Goal: Find specific page/section: Find specific page/section

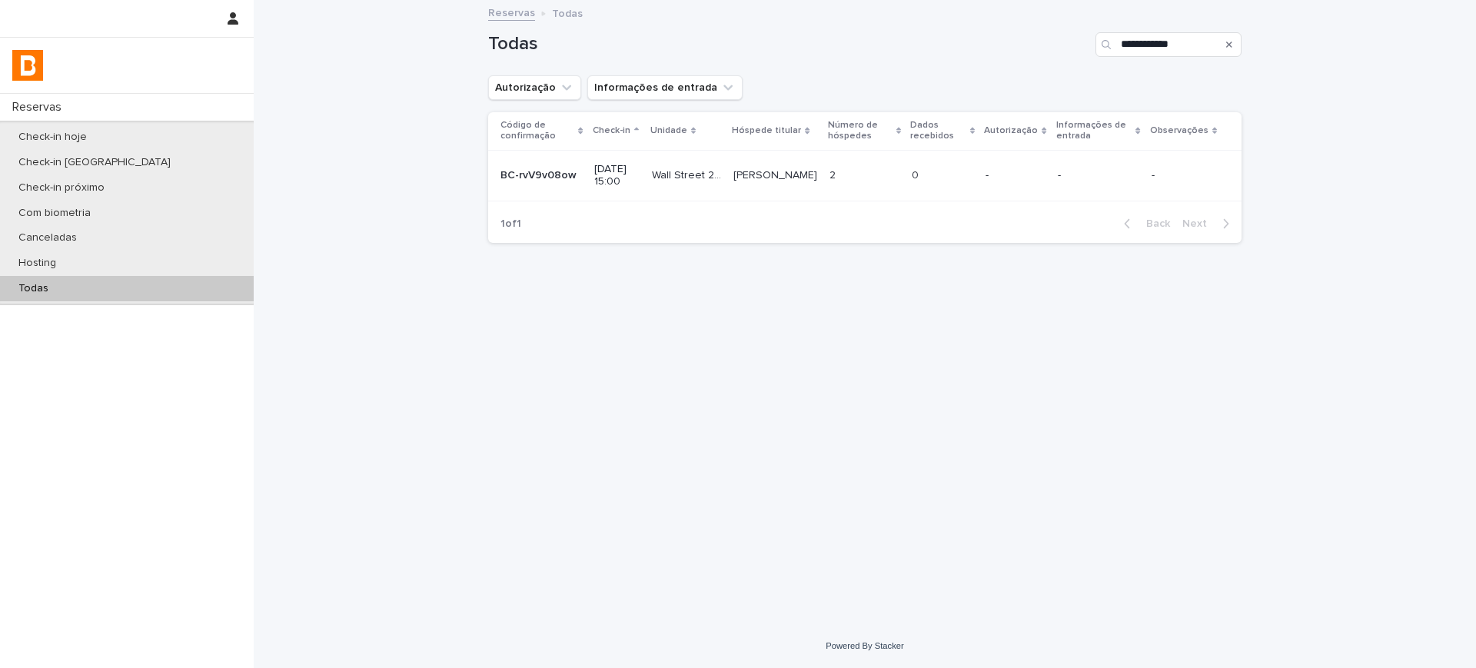
click at [1184, 60] on div "**********" at bounding box center [865, 39] width 754 height 74
click at [1177, 51] on input "**********" at bounding box center [1169, 44] width 146 height 25
paste input "Search"
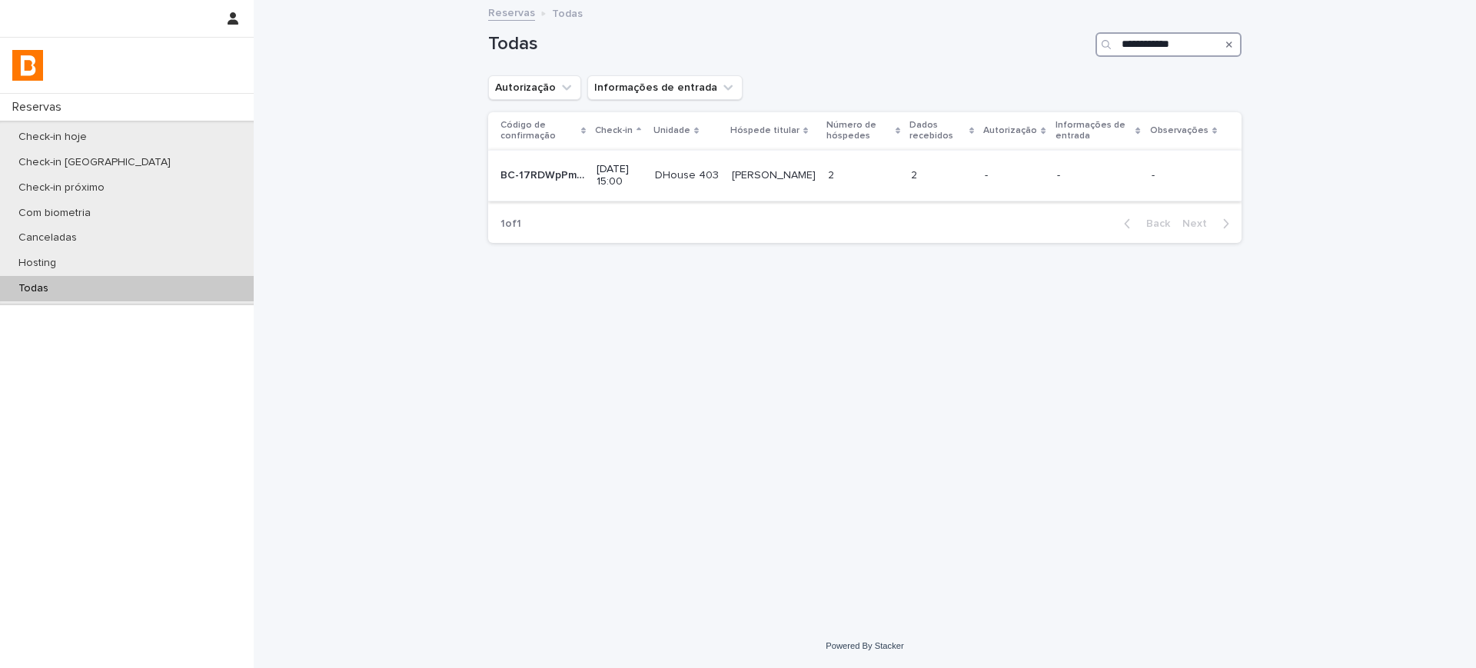
type input "**********"
click at [968, 190] on td "2 2" at bounding box center [942, 176] width 74 height 52
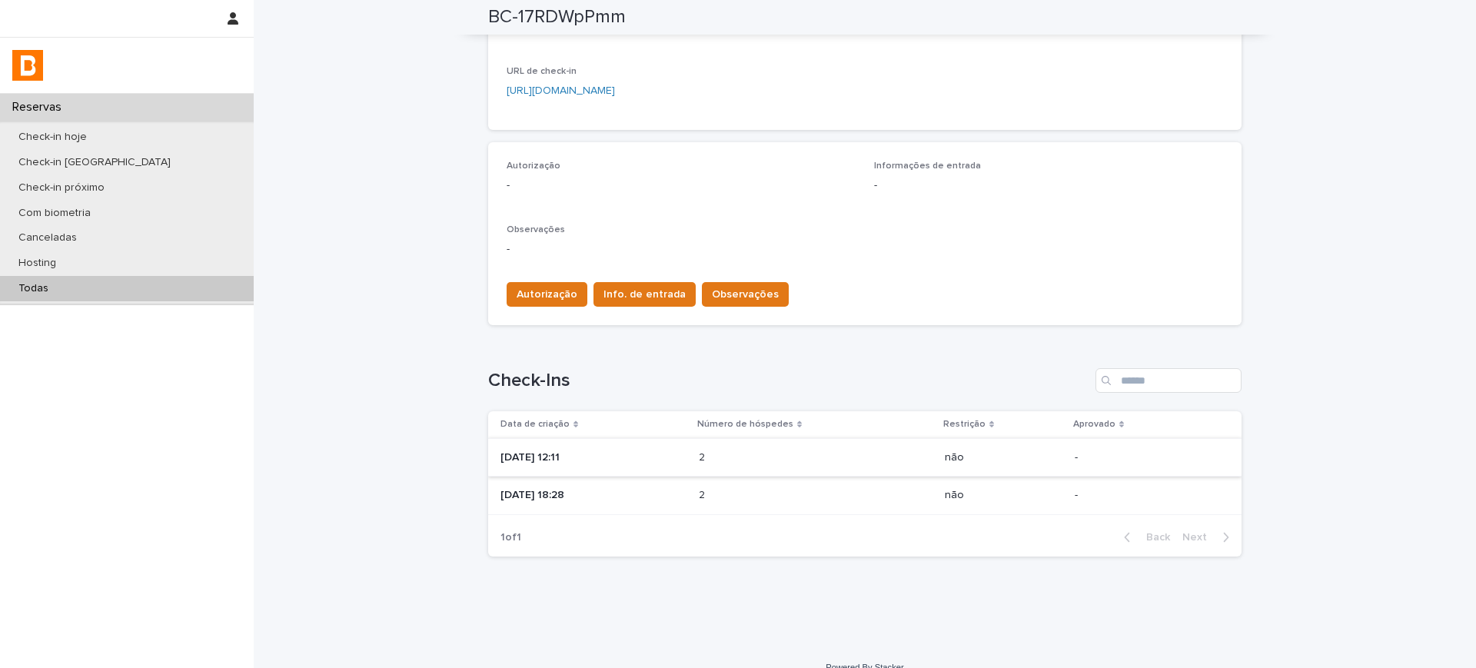
scroll to position [342, 0]
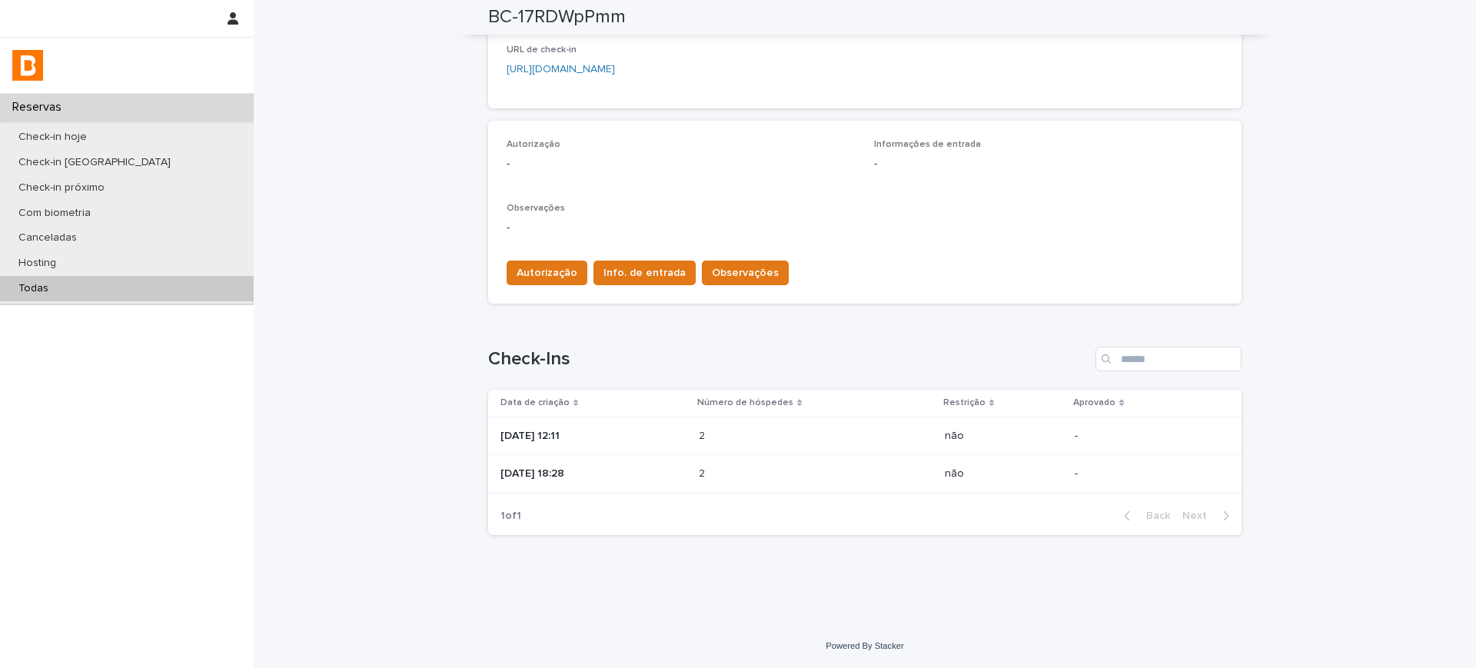
click at [636, 441] on div "[DATE] 12:11" at bounding box center [594, 436] width 186 height 25
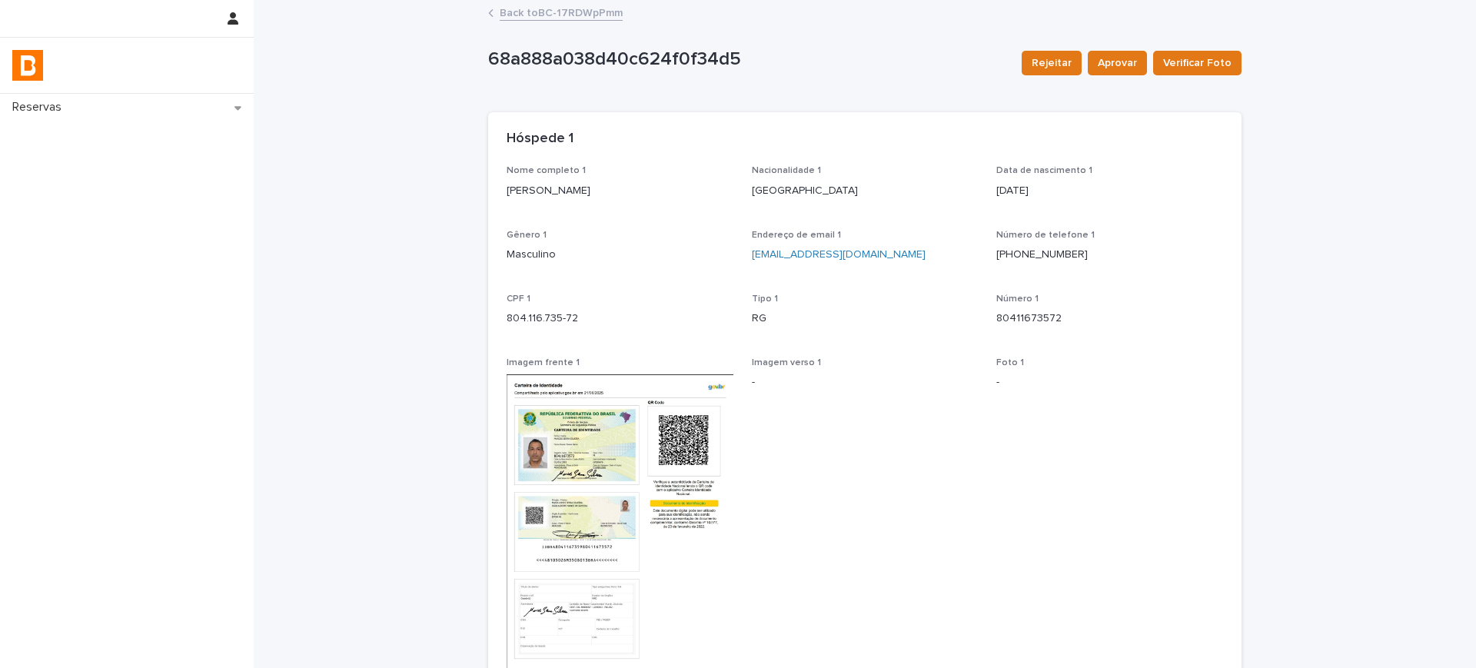
drag, startPoint x: 515, startPoint y: 194, endPoint x: 622, endPoint y: 195, distance: 106.9
click at [622, 195] on p "[PERSON_NAME]" at bounding box center [620, 191] width 227 height 16
click at [619, 275] on div "Gênero 1 Masculino" at bounding box center [620, 252] width 227 height 45
click at [576, 189] on p "[PERSON_NAME]" at bounding box center [620, 191] width 227 height 16
click at [577, 189] on p "[PERSON_NAME]" at bounding box center [620, 191] width 227 height 16
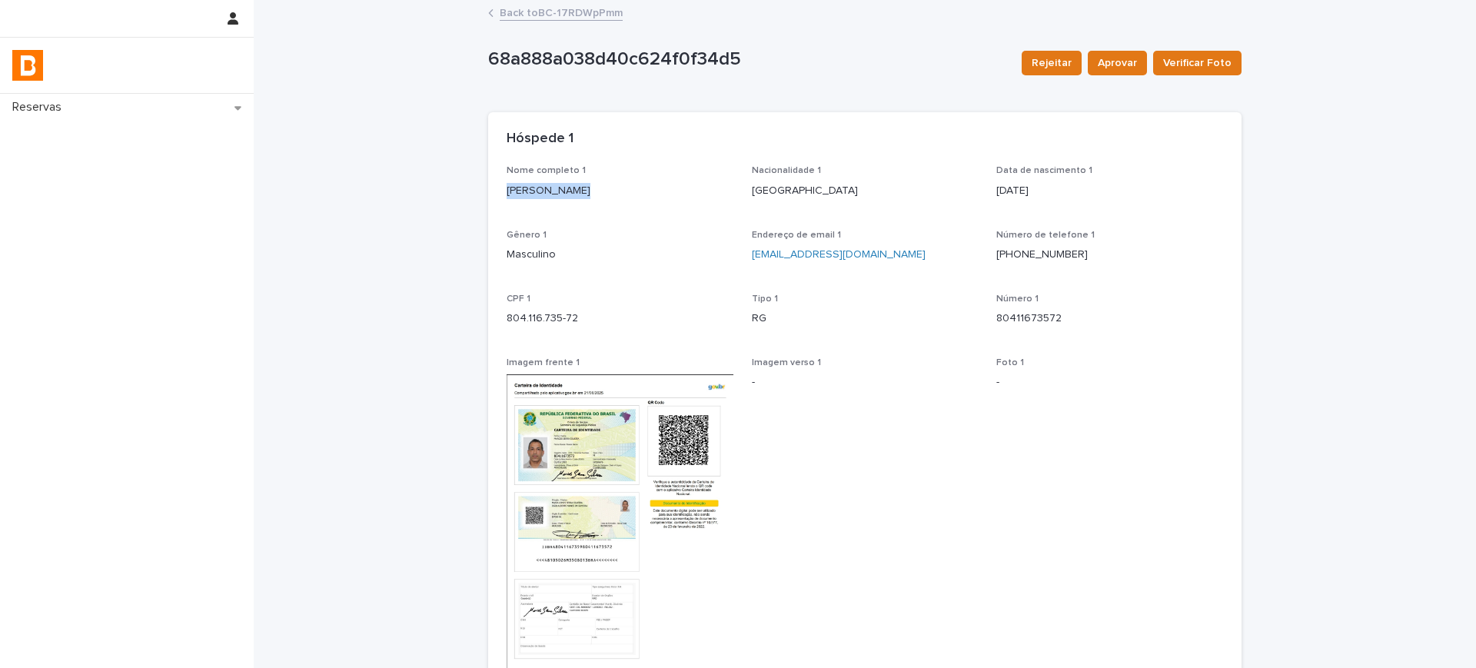
click at [578, 189] on p "[PERSON_NAME]" at bounding box center [620, 191] width 227 height 16
copy p "[PERSON_NAME]"
click at [558, 324] on p "804.116.735-72" at bounding box center [620, 319] width 227 height 16
click at [556, 324] on p "804.116.735-72" at bounding box center [620, 319] width 227 height 16
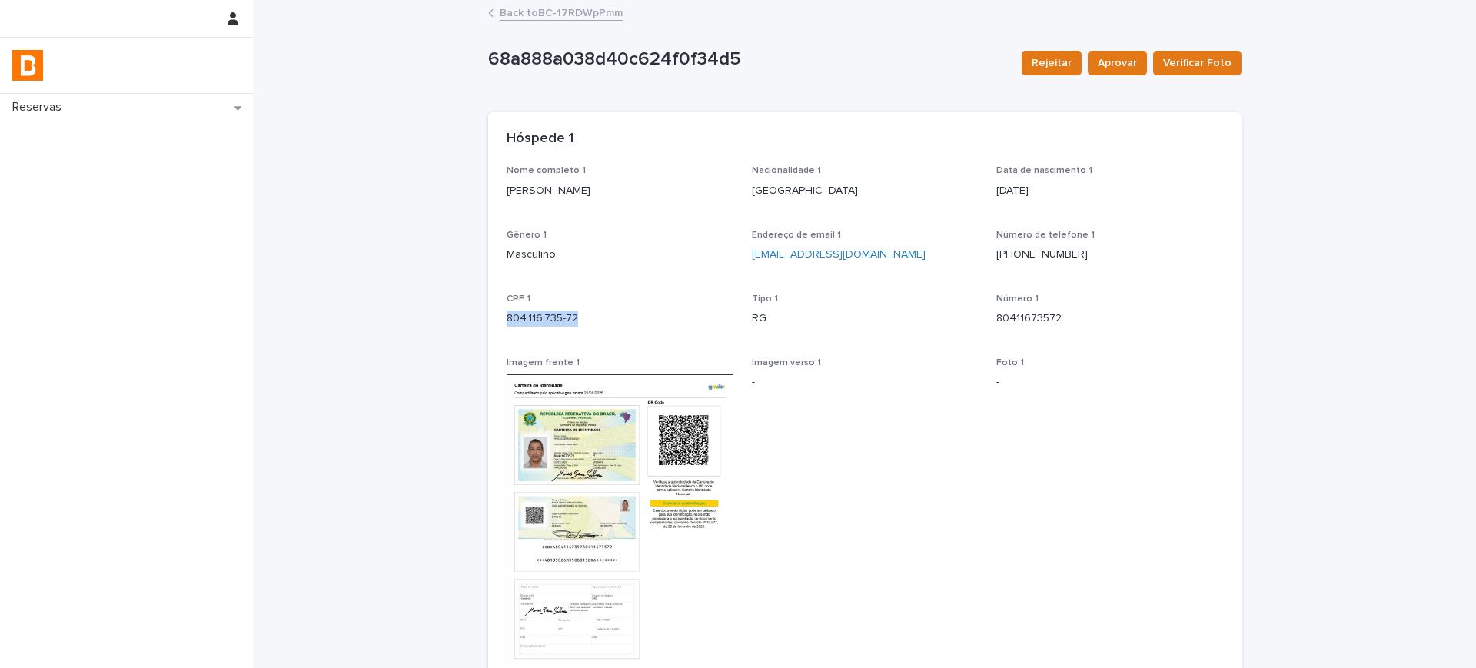
copy p "804.116.735-72"
click at [516, 14] on link "Back to BC-17RDWpPmm" at bounding box center [561, 12] width 123 height 18
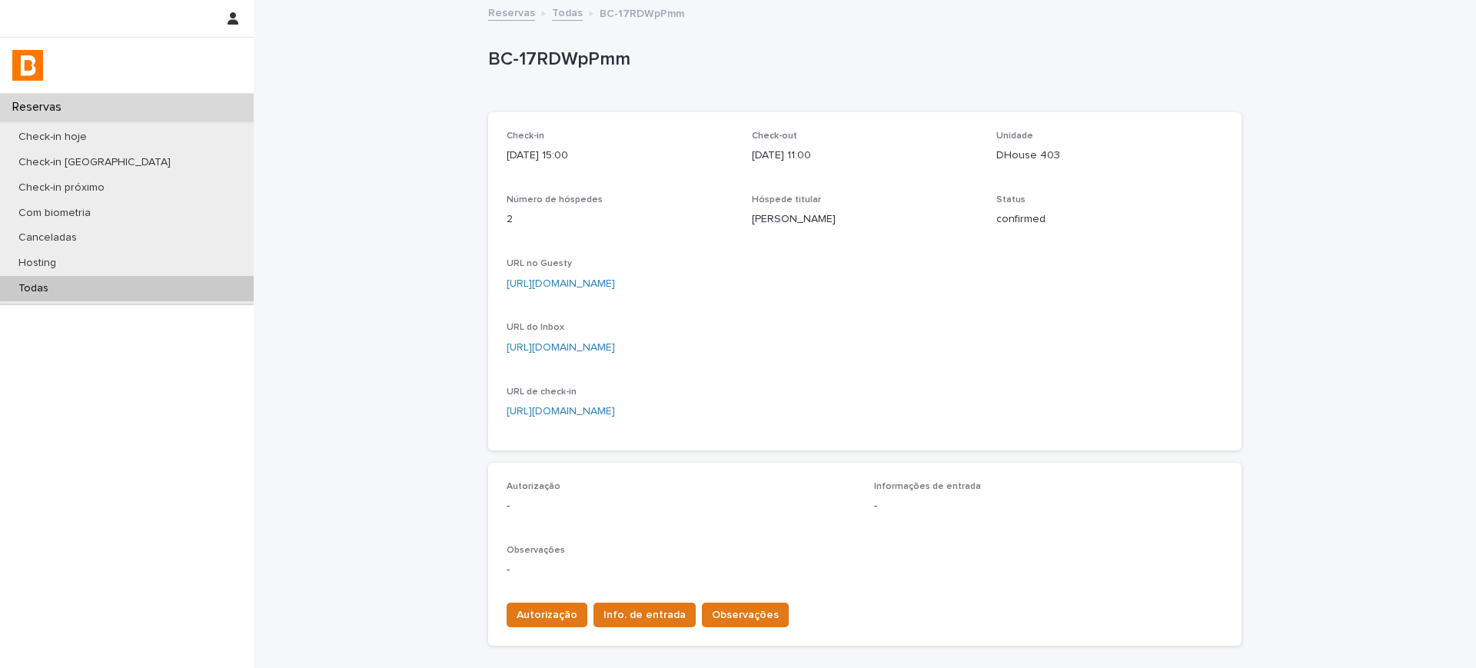
click at [601, 288] on link "[URL][DOMAIN_NAME]" at bounding box center [561, 283] width 108 height 11
